Goal: Information Seeking & Learning: Learn about a topic

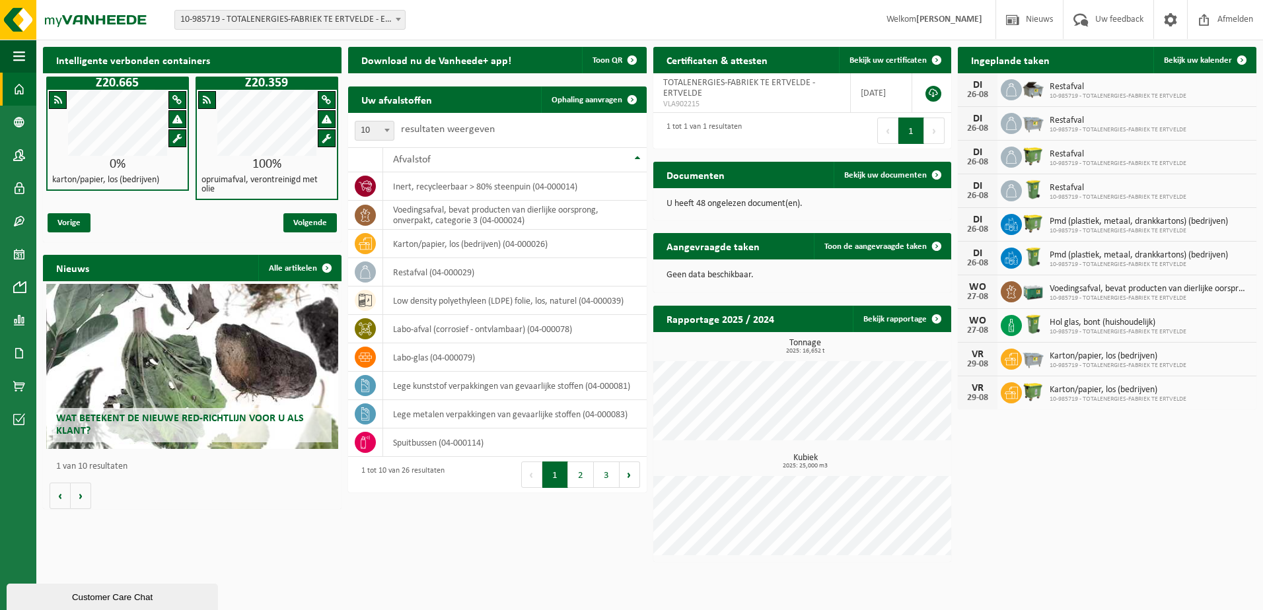
click at [81, 428] on span "Wat betekent de nieuwe RED-richtlijn voor u als klant?" at bounding box center [180, 424] width 248 height 23
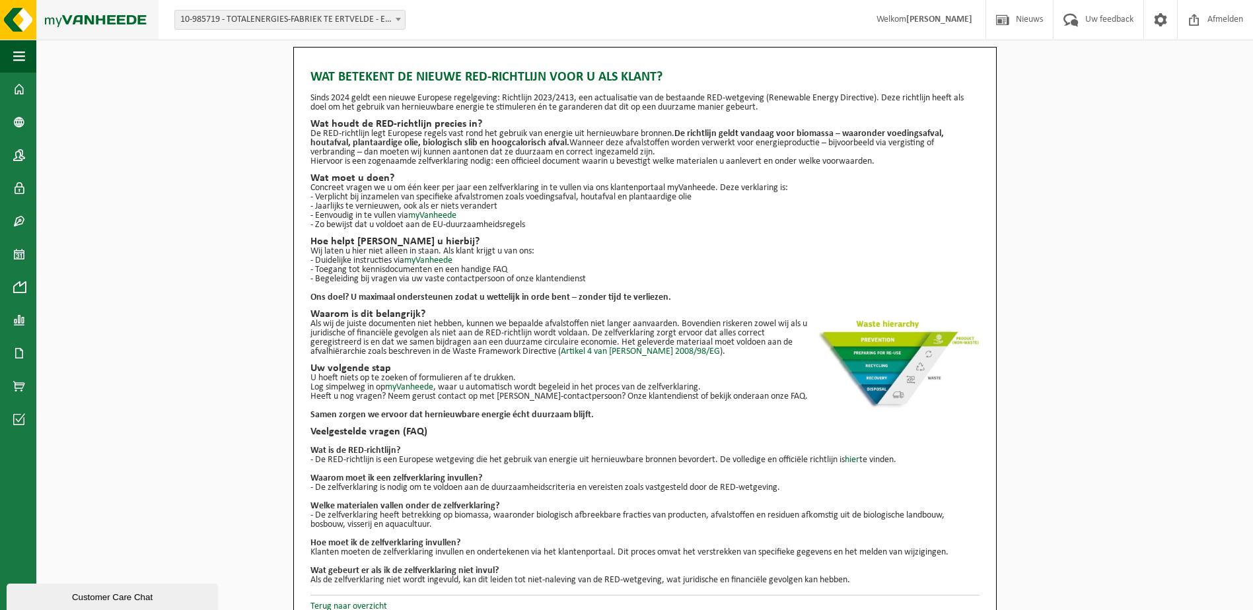
click at [94, 21] on img at bounding box center [79, 20] width 158 height 40
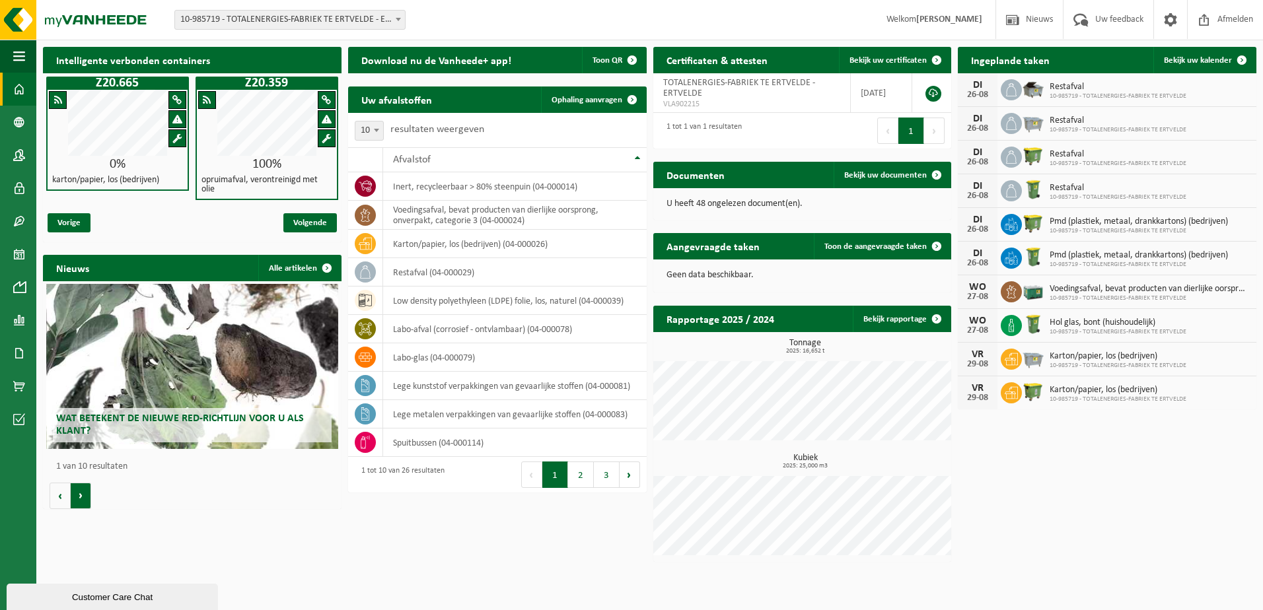
click at [84, 497] on button "Volgende" at bounding box center [81, 496] width 20 height 26
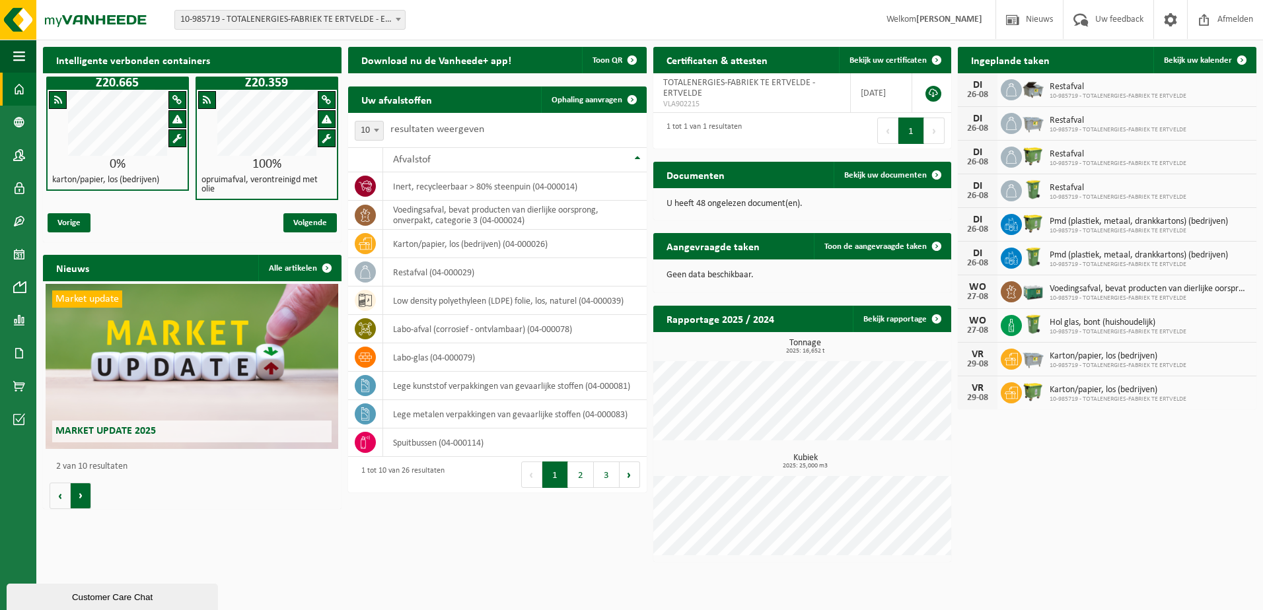
scroll to position [0, 298]
click at [84, 497] on button "Volgende" at bounding box center [81, 496] width 20 height 26
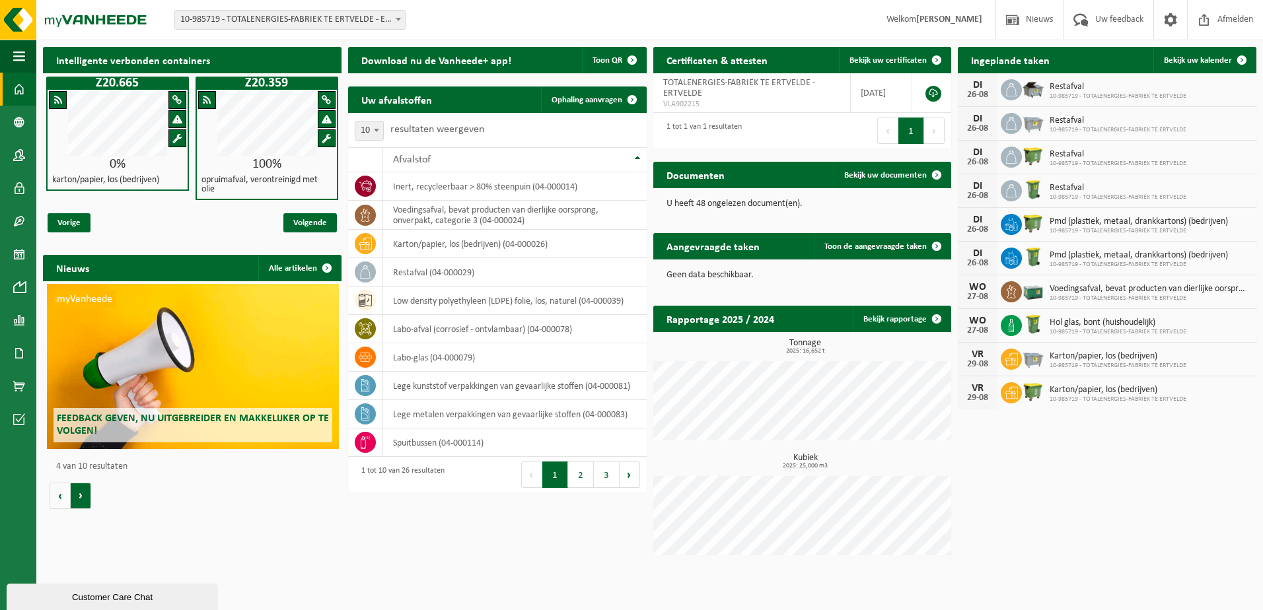
scroll to position [0, 895]
click at [87, 498] on button "Volgende" at bounding box center [81, 496] width 20 height 26
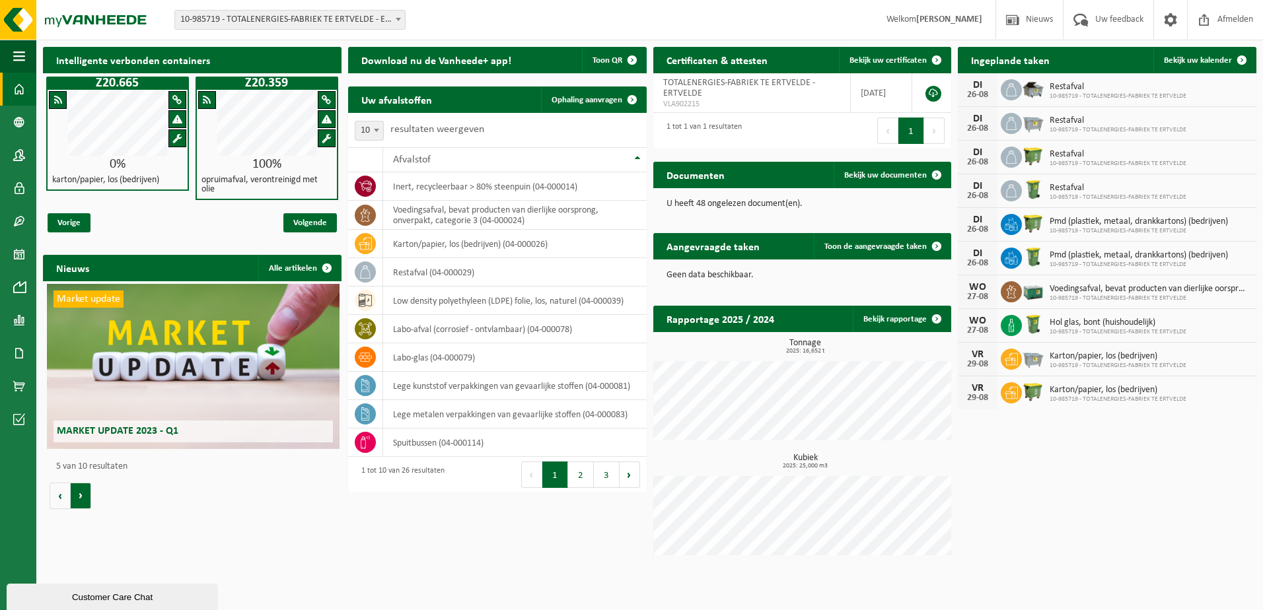
scroll to position [0, 1193]
click at [81, 497] on button "Volgende" at bounding box center [81, 496] width 20 height 26
click at [59, 496] on button "Vorige" at bounding box center [60, 496] width 21 height 26
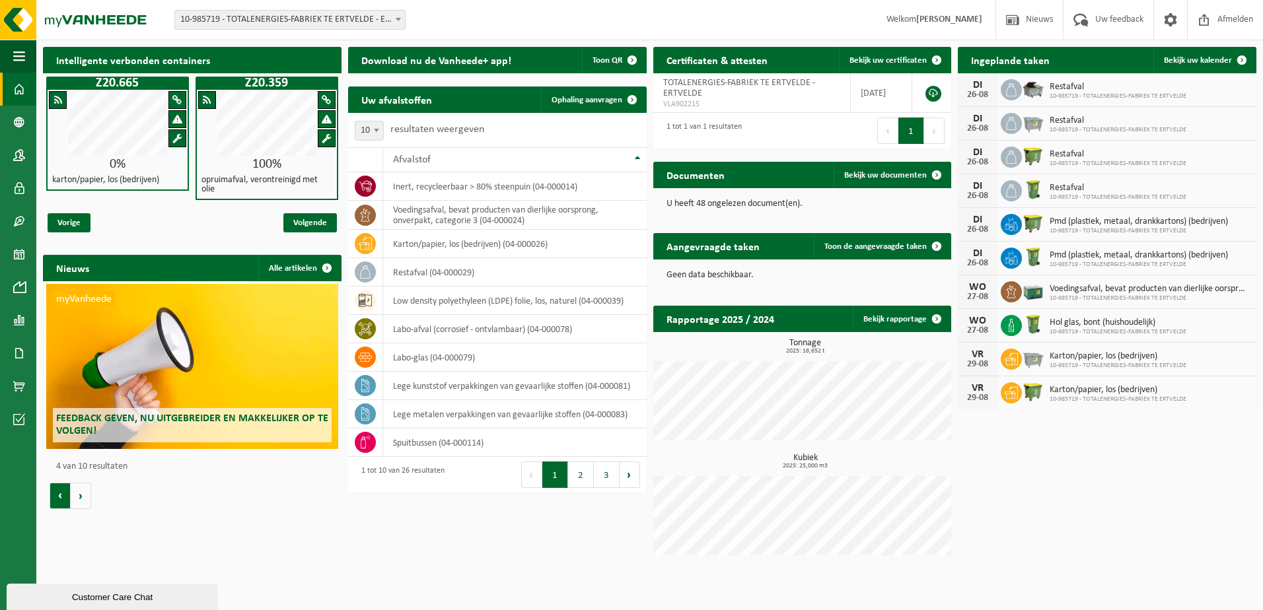
click at [59, 496] on button "Vorige" at bounding box center [60, 496] width 21 height 26
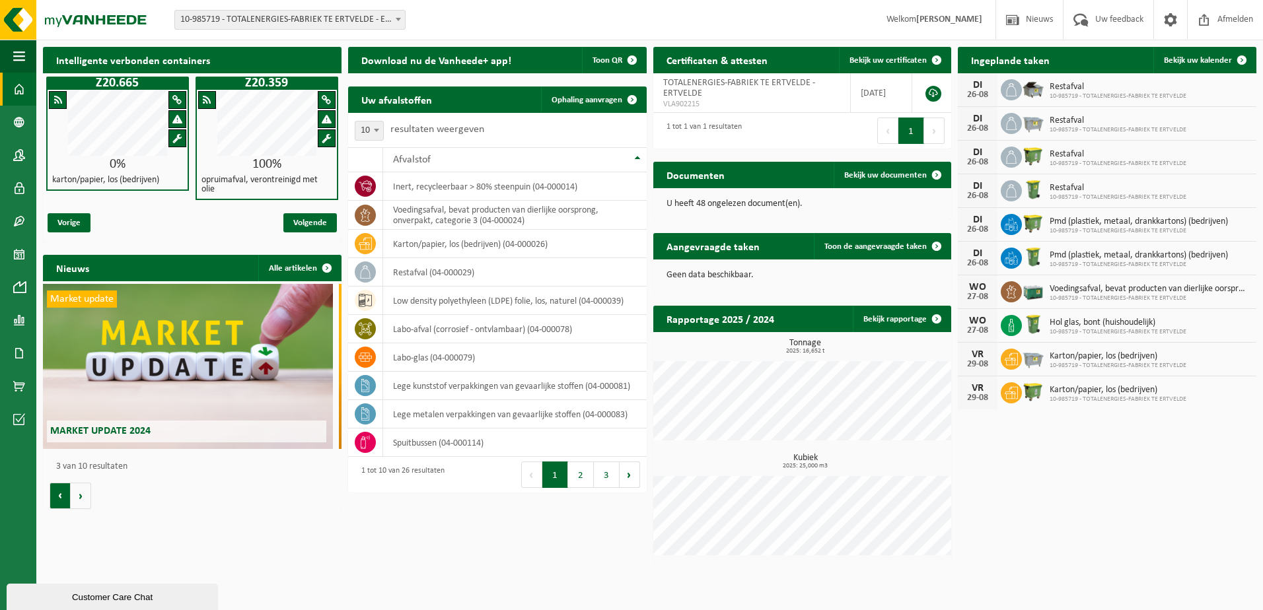
scroll to position [0, 596]
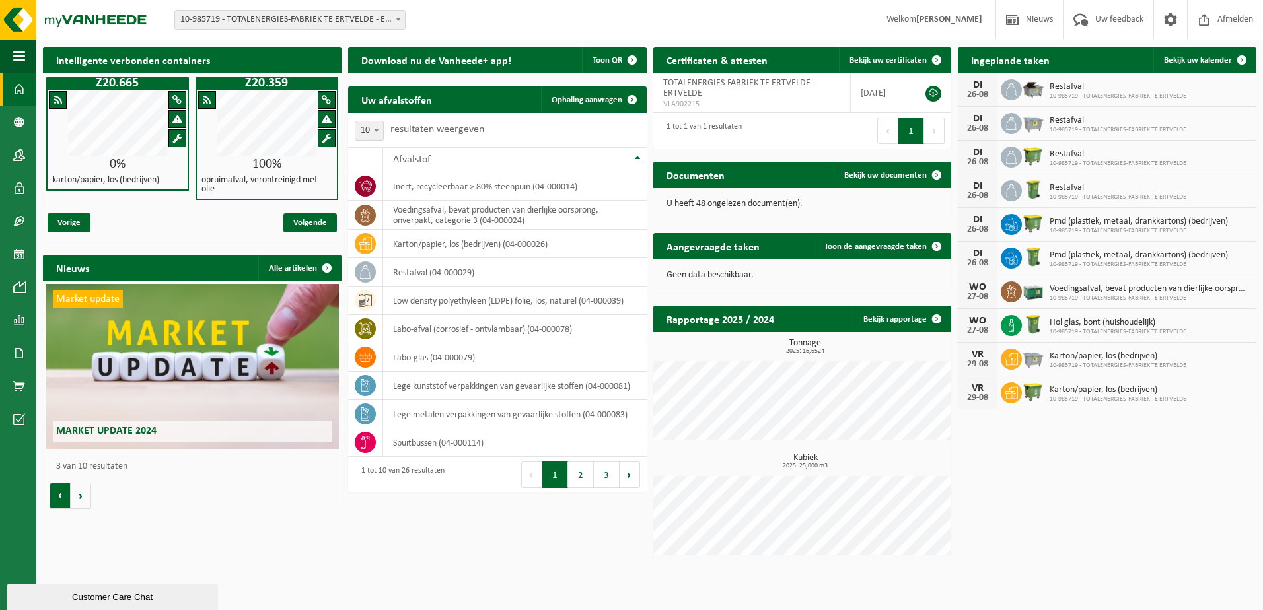
click at [59, 496] on button "Vorige" at bounding box center [60, 496] width 21 height 26
click at [131, 433] on span "Market update 2025" at bounding box center [105, 431] width 100 height 11
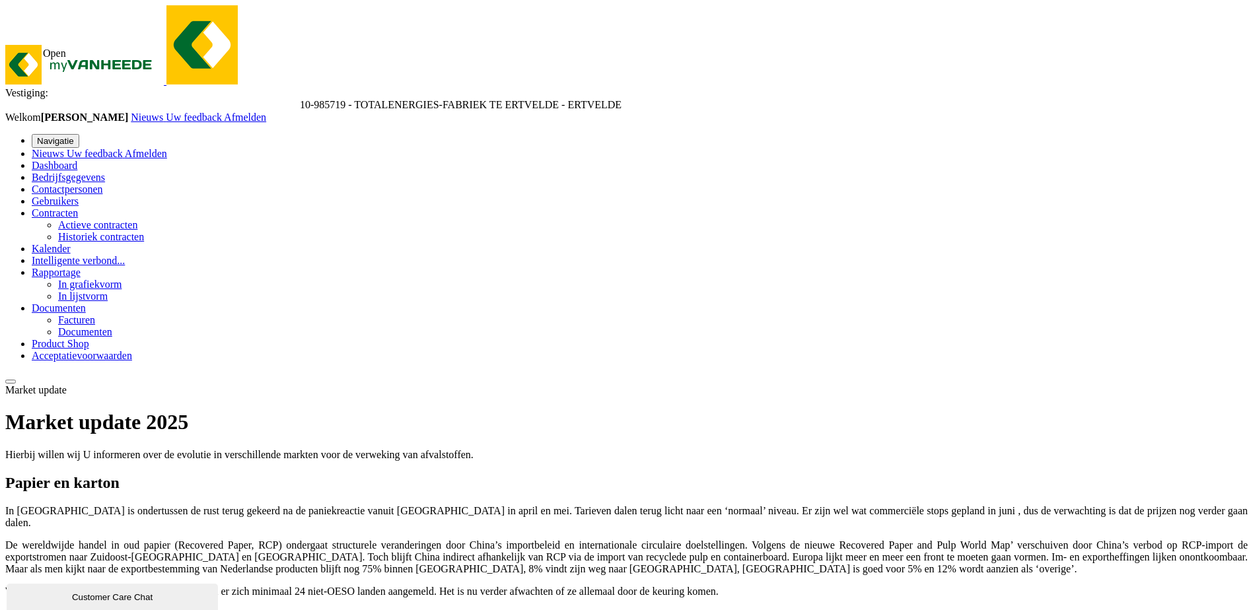
click at [37, 136] on span "button" at bounding box center [37, 141] width 0 height 10
click at [88, 266] on span "Intelligente verbond..." at bounding box center [78, 260] width 93 height 11
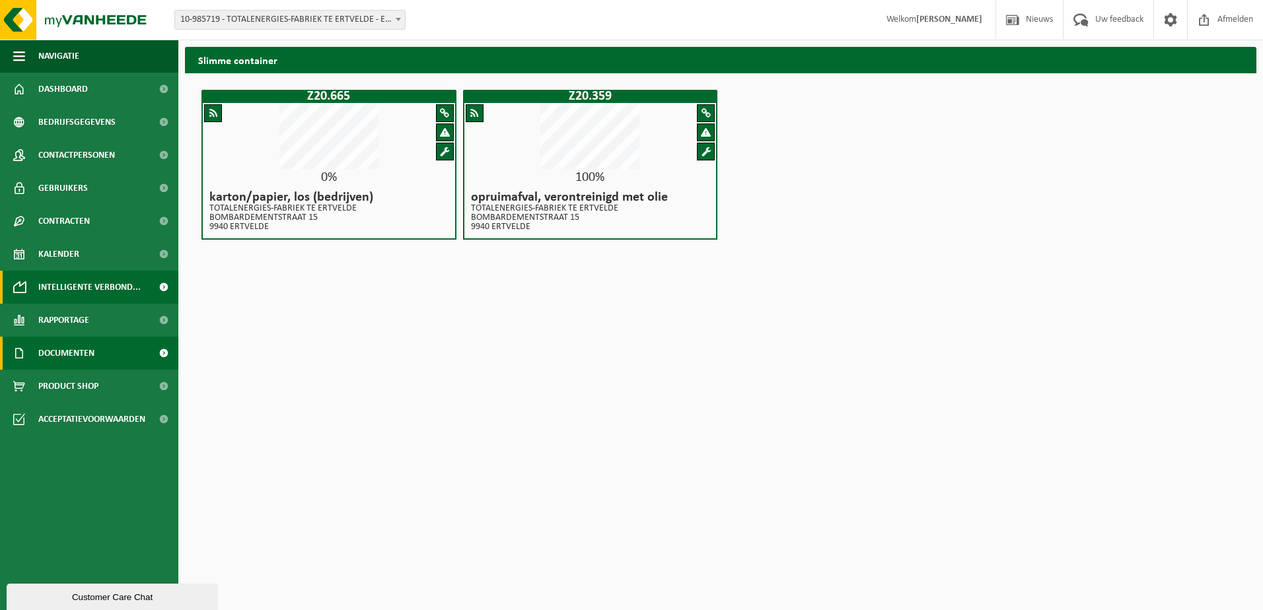
click at [69, 348] on span "Documenten" at bounding box center [66, 353] width 56 height 33
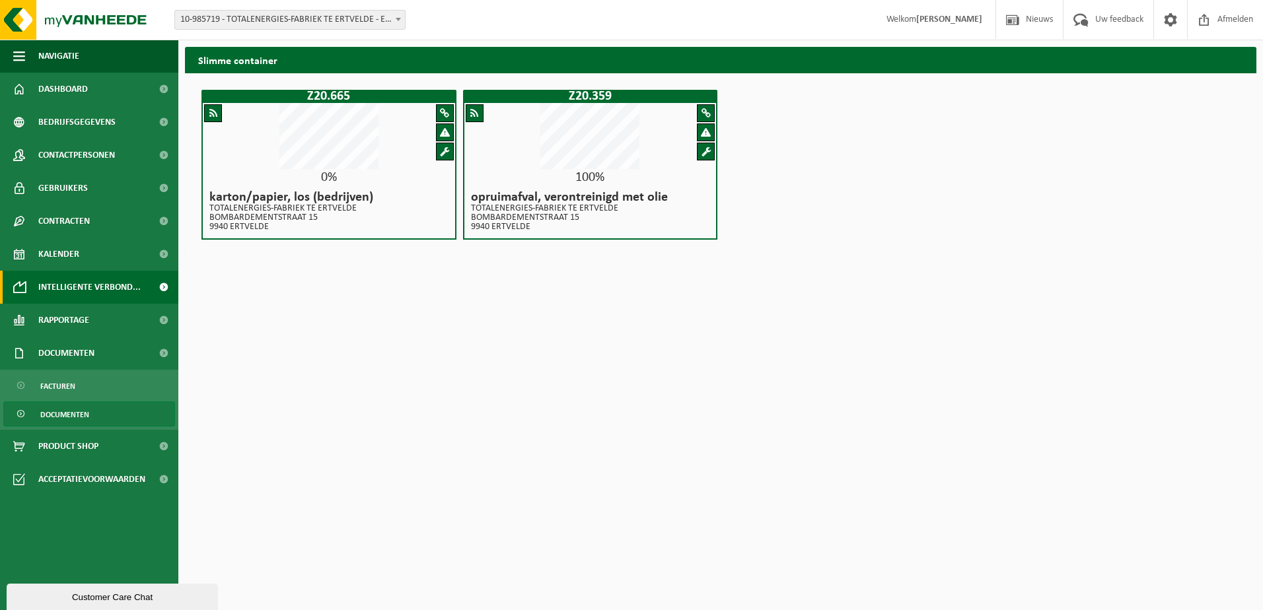
click at [67, 410] on span "Documenten" at bounding box center [64, 414] width 49 height 25
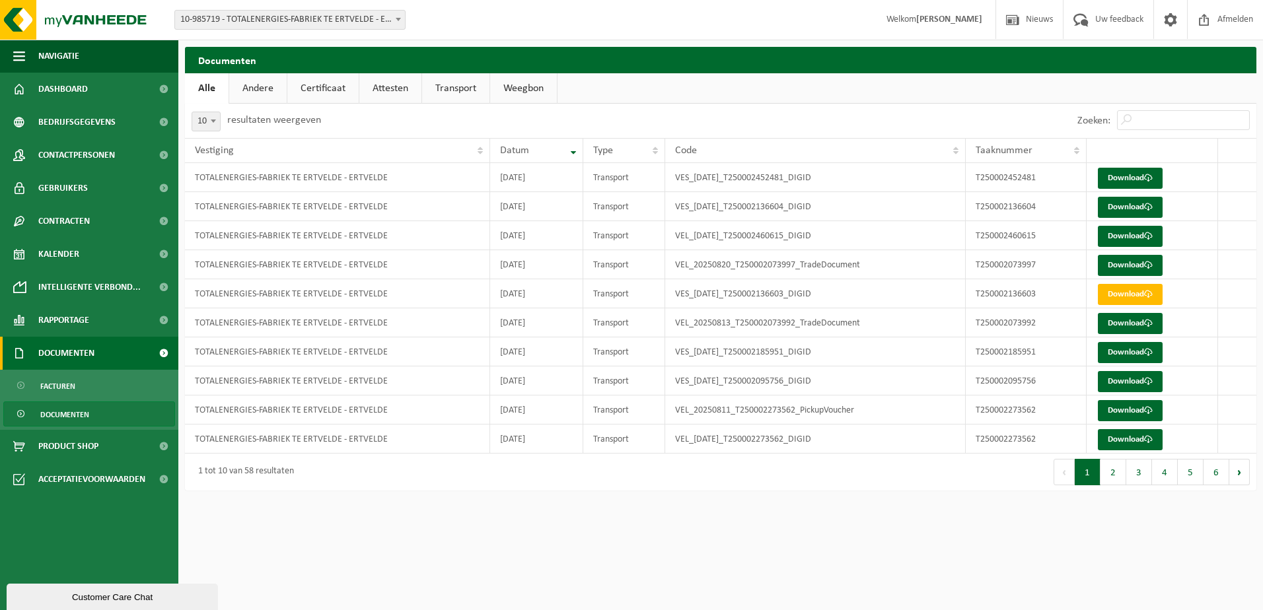
click at [63, 355] on span "Documenten" at bounding box center [66, 353] width 56 height 33
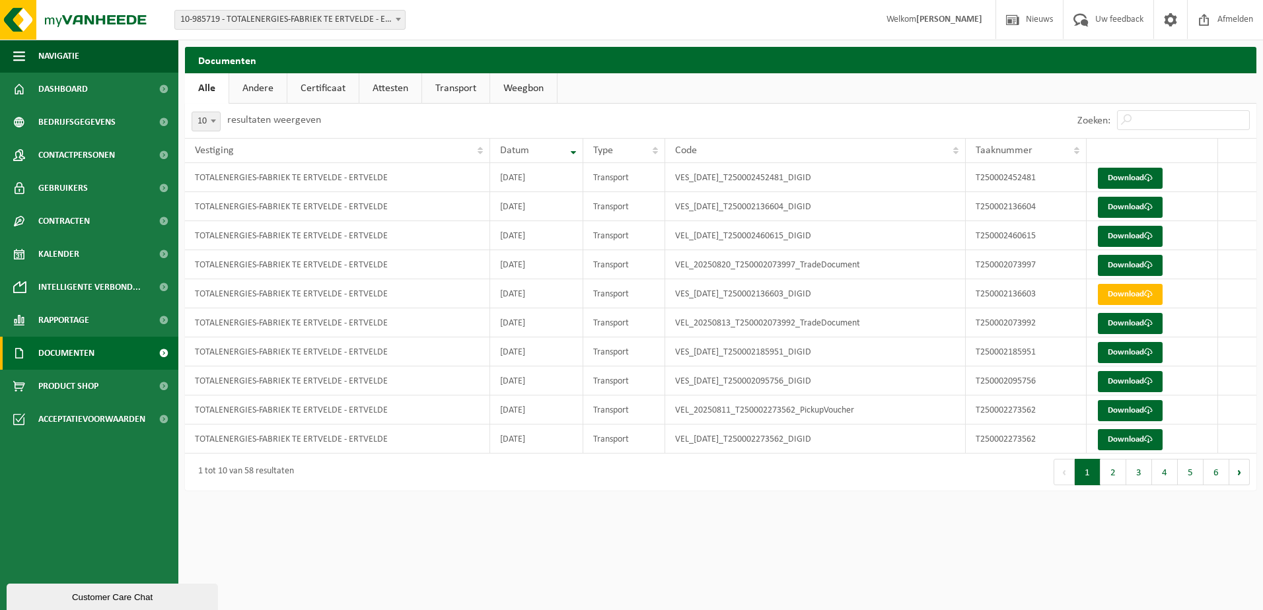
click at [63, 355] on span "Documenten" at bounding box center [66, 353] width 56 height 33
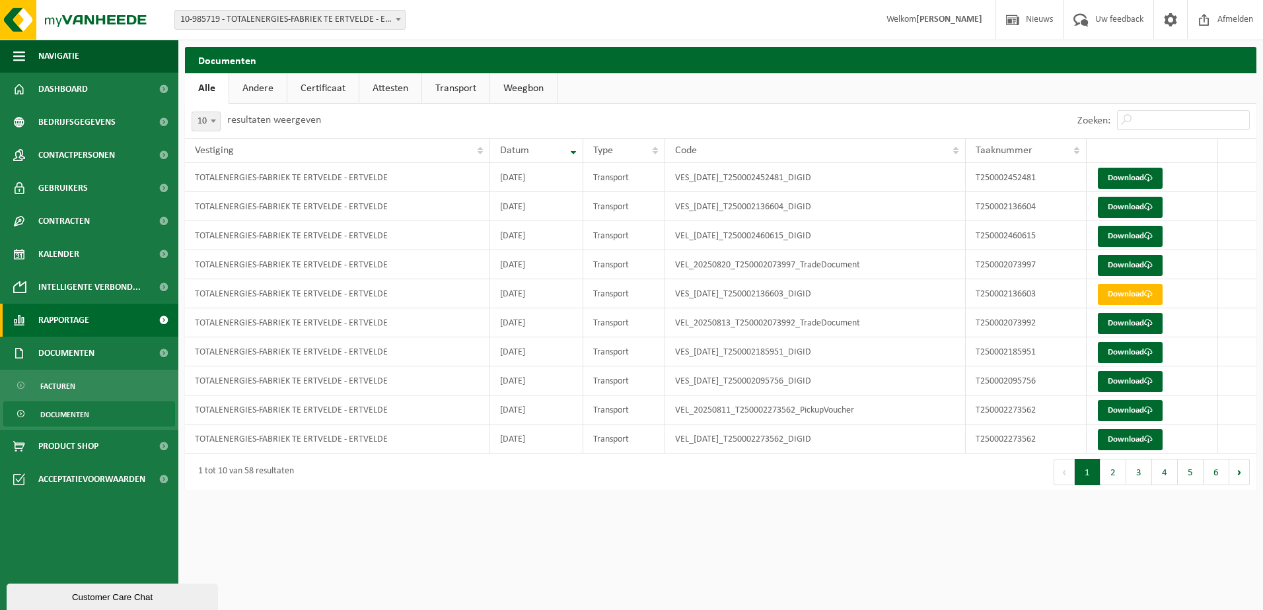
click at [47, 319] on span "Rapportage" at bounding box center [63, 320] width 51 height 33
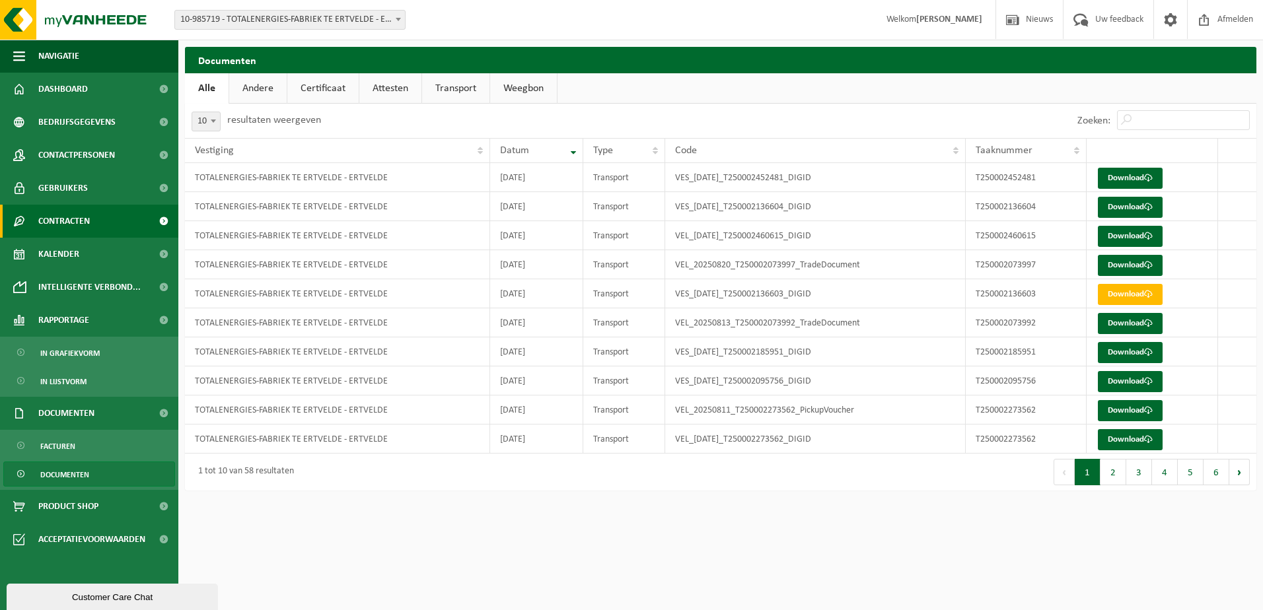
click at [59, 224] on span "Contracten" at bounding box center [64, 221] width 52 height 33
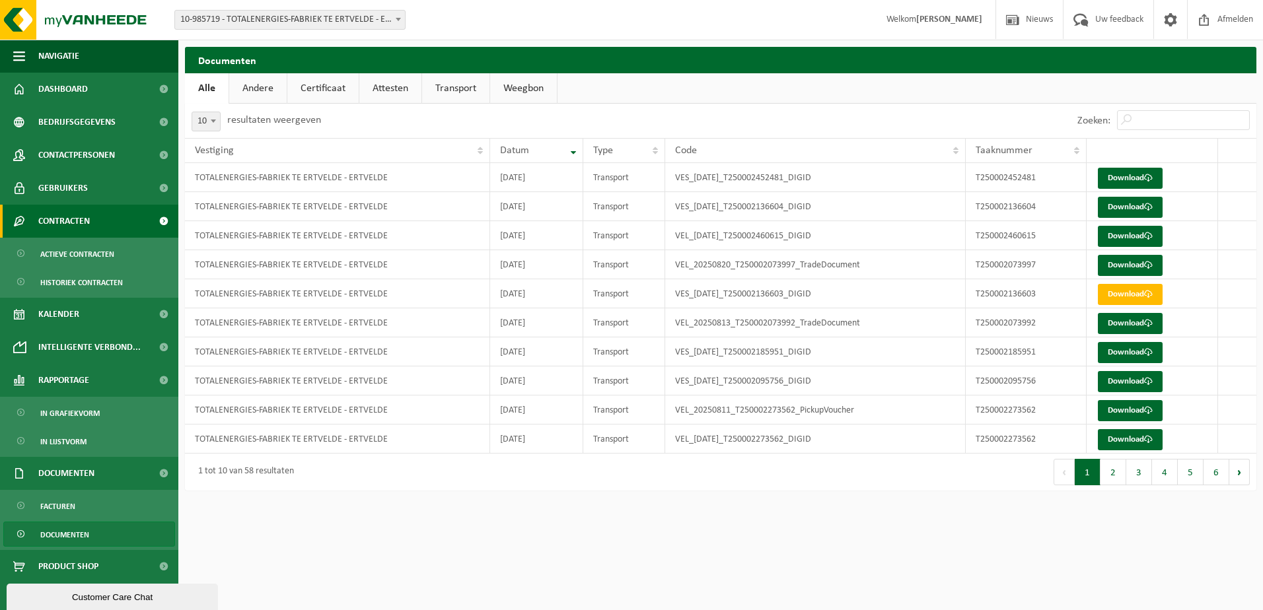
click at [59, 224] on span "Contracten" at bounding box center [64, 221] width 52 height 33
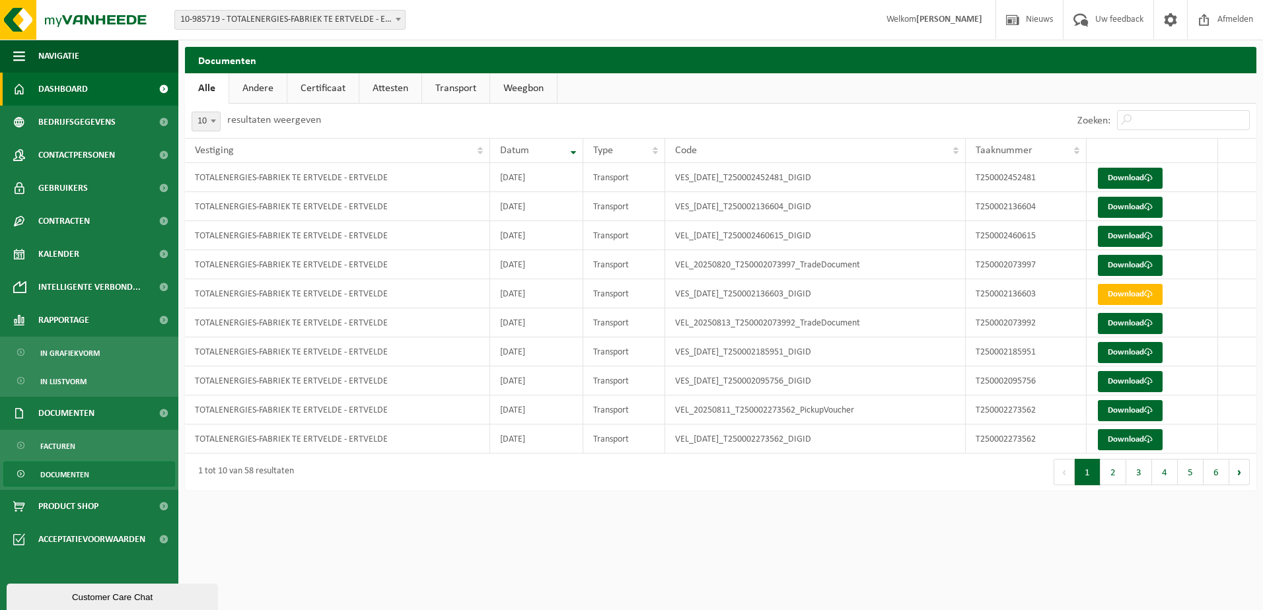
click at [70, 95] on span "Dashboard" at bounding box center [63, 89] width 50 height 33
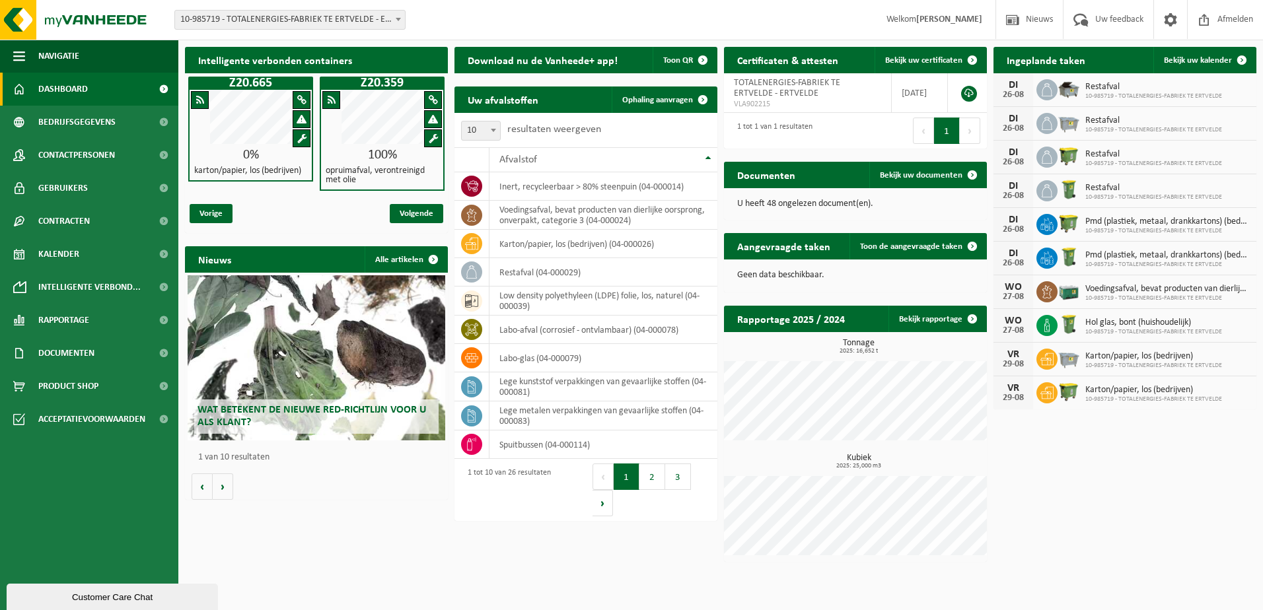
click at [277, 412] on span "Wat betekent de nieuwe RED-richtlijn voor u als klant?" at bounding box center [311, 416] width 228 height 23
